Goal: Use online tool/utility: Utilize a website feature to perform a specific function

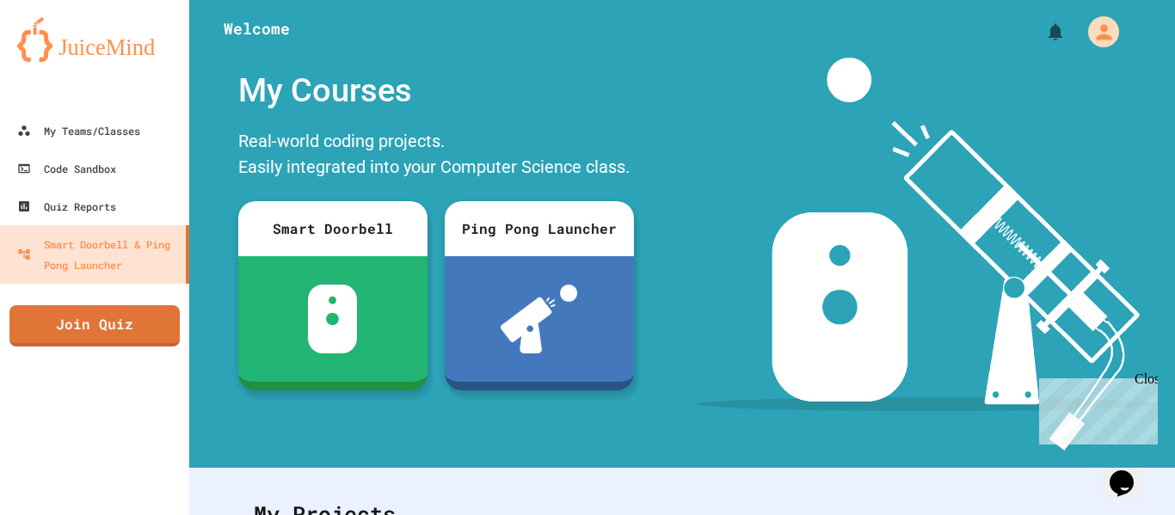
click at [1140, 386] on div "Close" at bounding box center [1145, 383] width 22 height 22
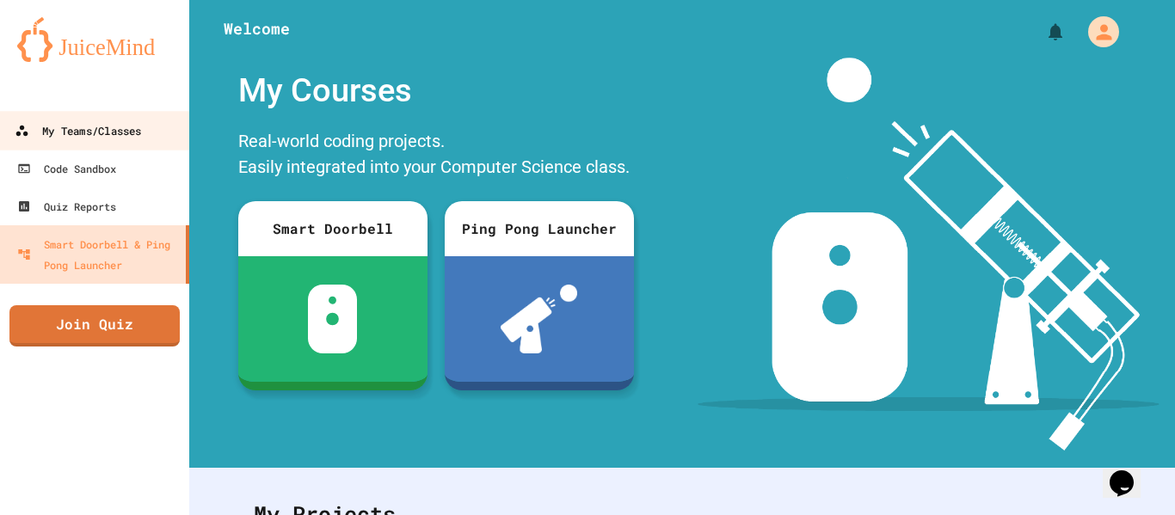
click at [122, 120] on div "My Teams/Classes" at bounding box center [78, 131] width 126 height 22
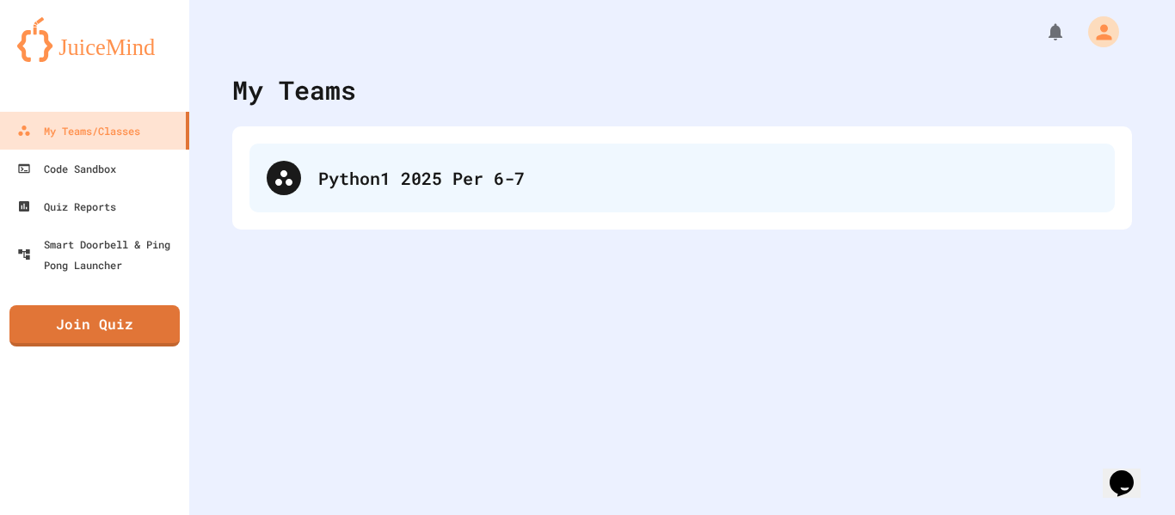
click at [292, 161] on div "Python1 2025 Per 6-7" at bounding box center [681, 178] width 865 height 69
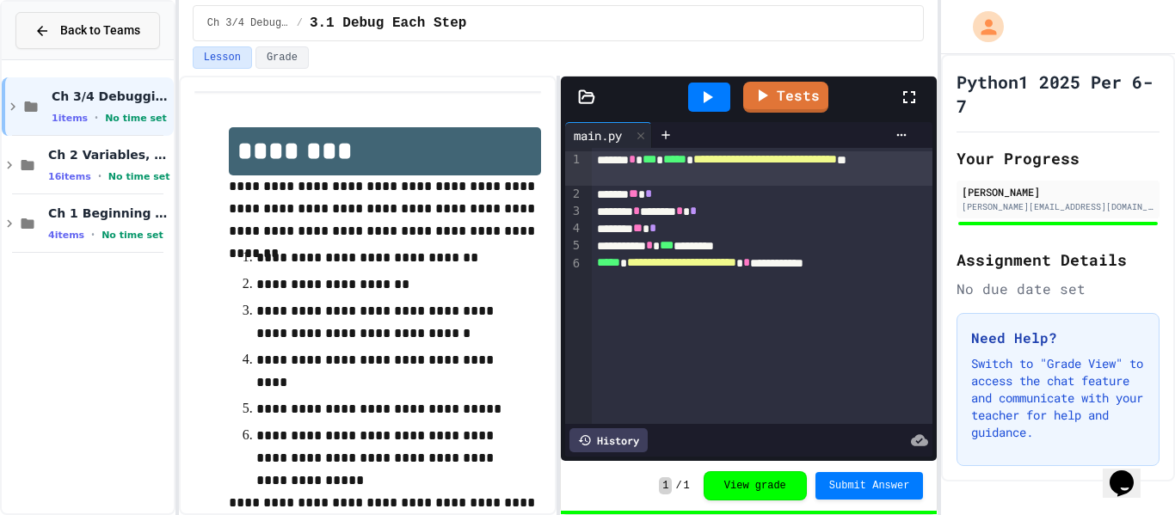
click at [67, 33] on span "Back to Teams" at bounding box center [100, 31] width 80 height 18
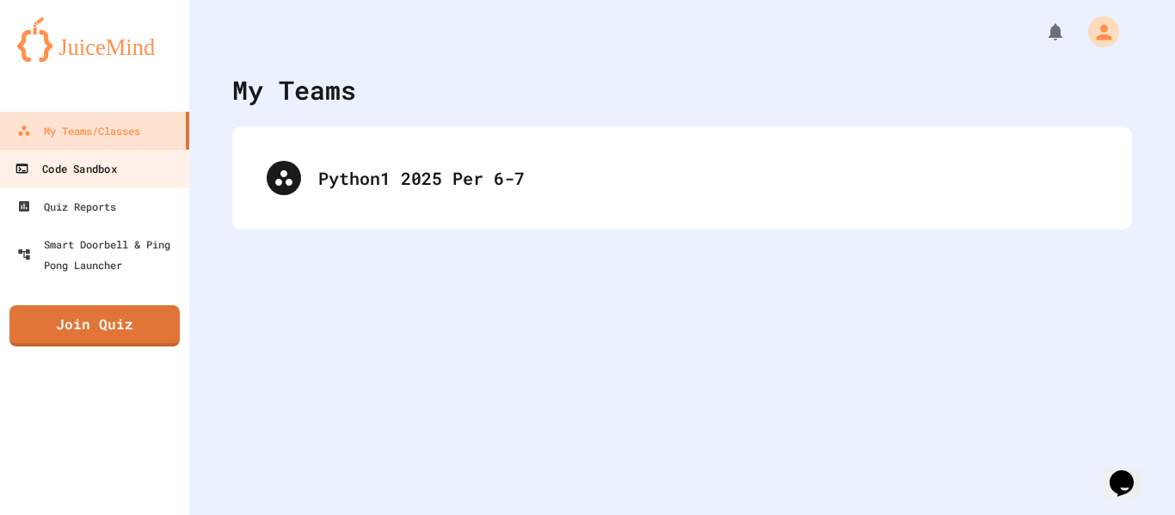
click at [130, 176] on link "Code Sandbox" at bounding box center [94, 168] width 195 height 39
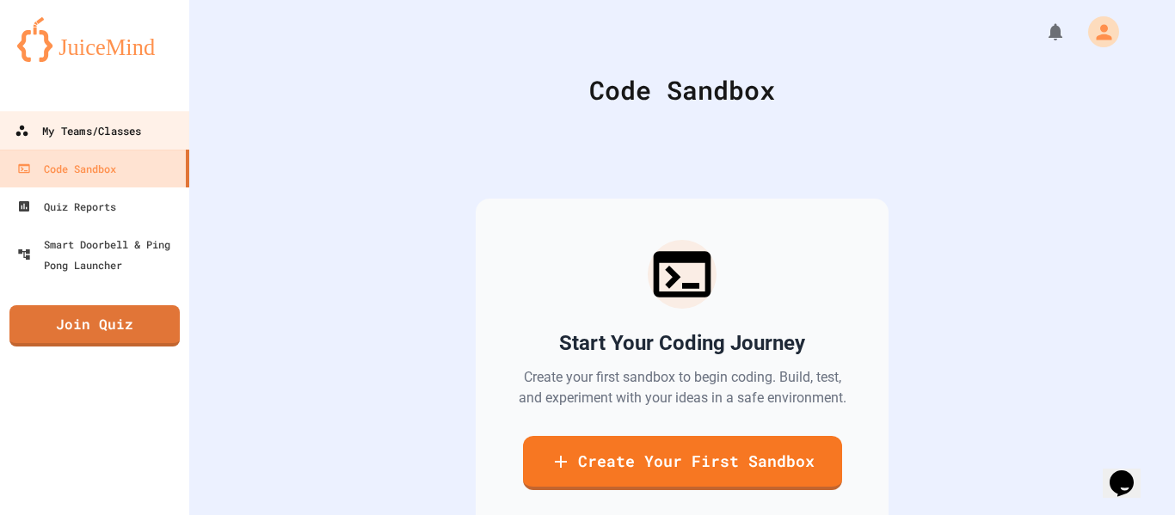
click at [124, 143] on link "My Teams/Classes" at bounding box center [94, 130] width 195 height 39
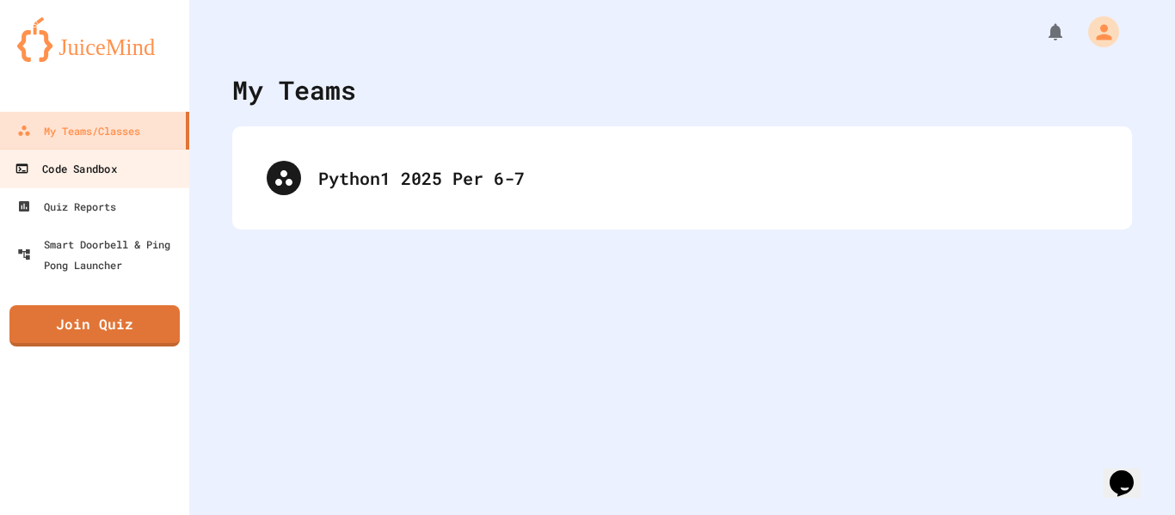
click at [126, 175] on link "Code Sandbox" at bounding box center [94, 168] width 195 height 39
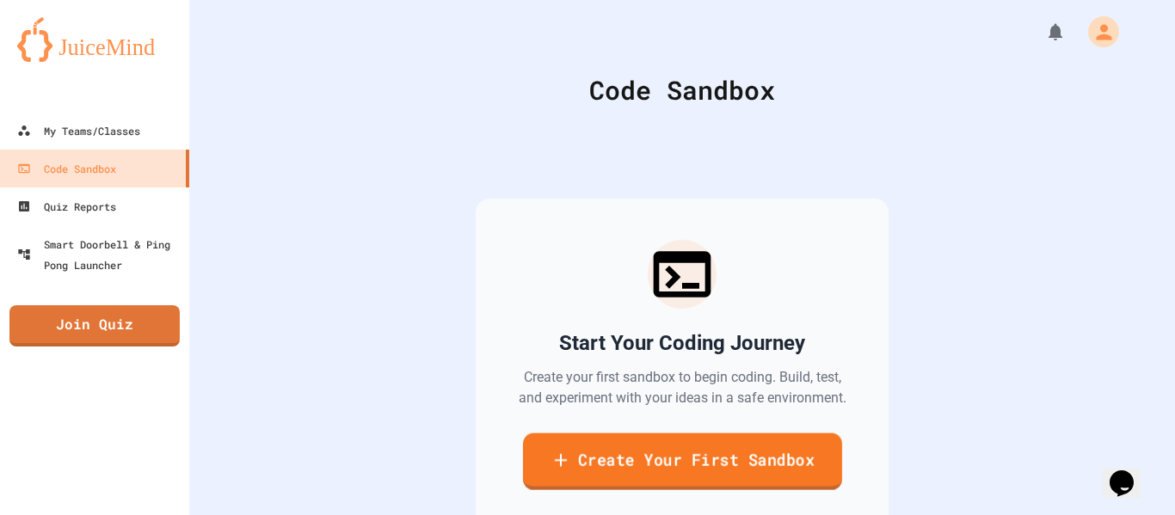
click at [605, 464] on link "Create Your First Sandbox" at bounding box center [681, 461] width 319 height 57
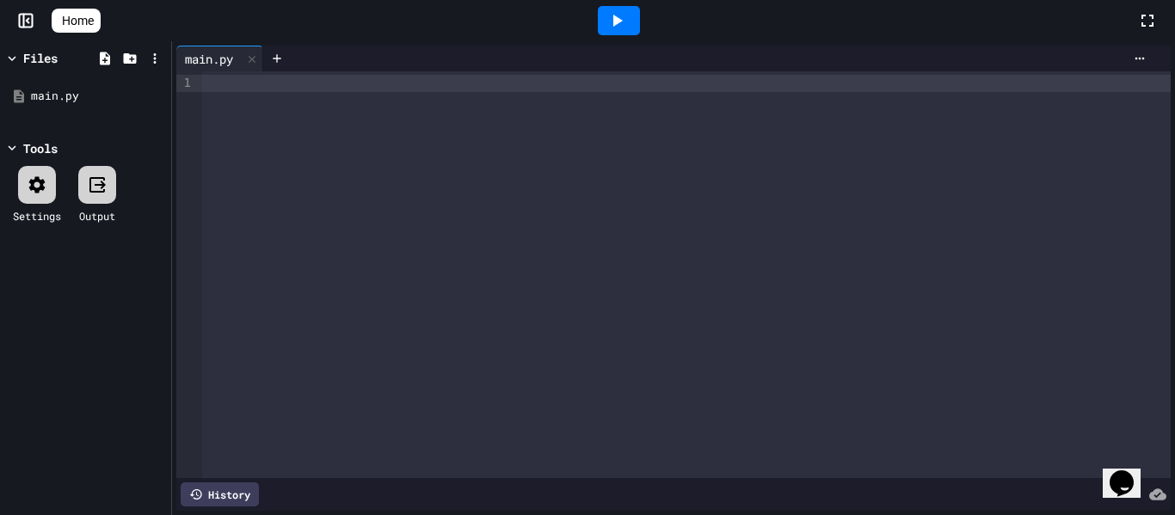
click at [480, 88] on div at bounding box center [686, 83] width 968 height 17
